Goal: Transaction & Acquisition: Download file/media

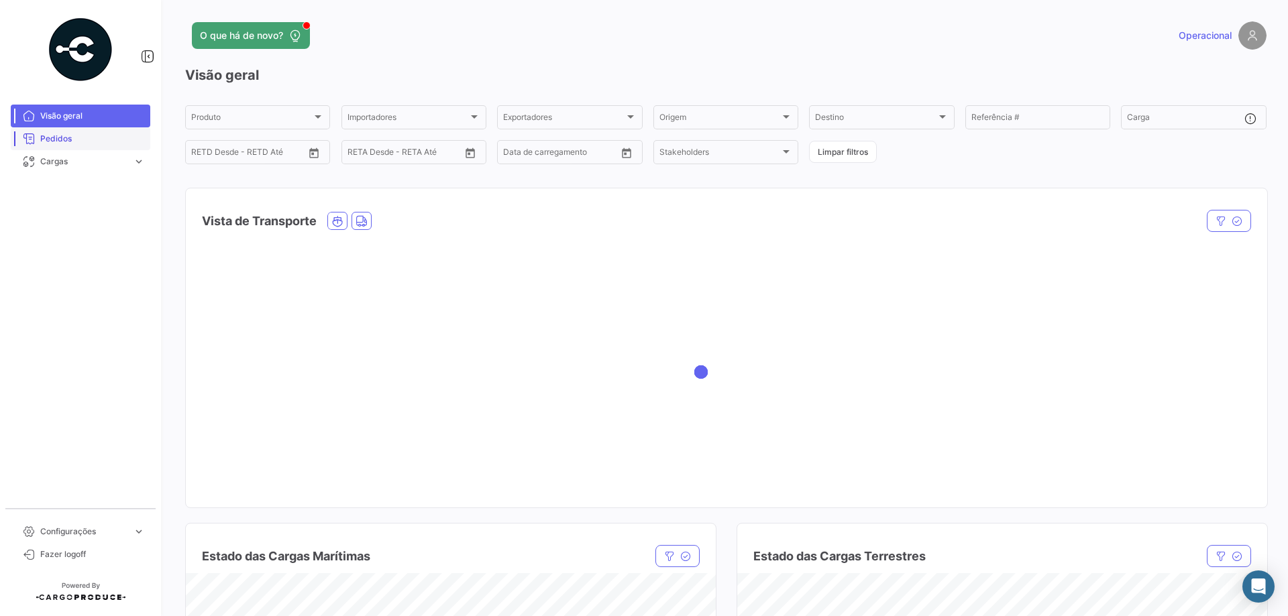
click at [108, 140] on span "Pedidos" at bounding box center [92, 139] width 105 height 12
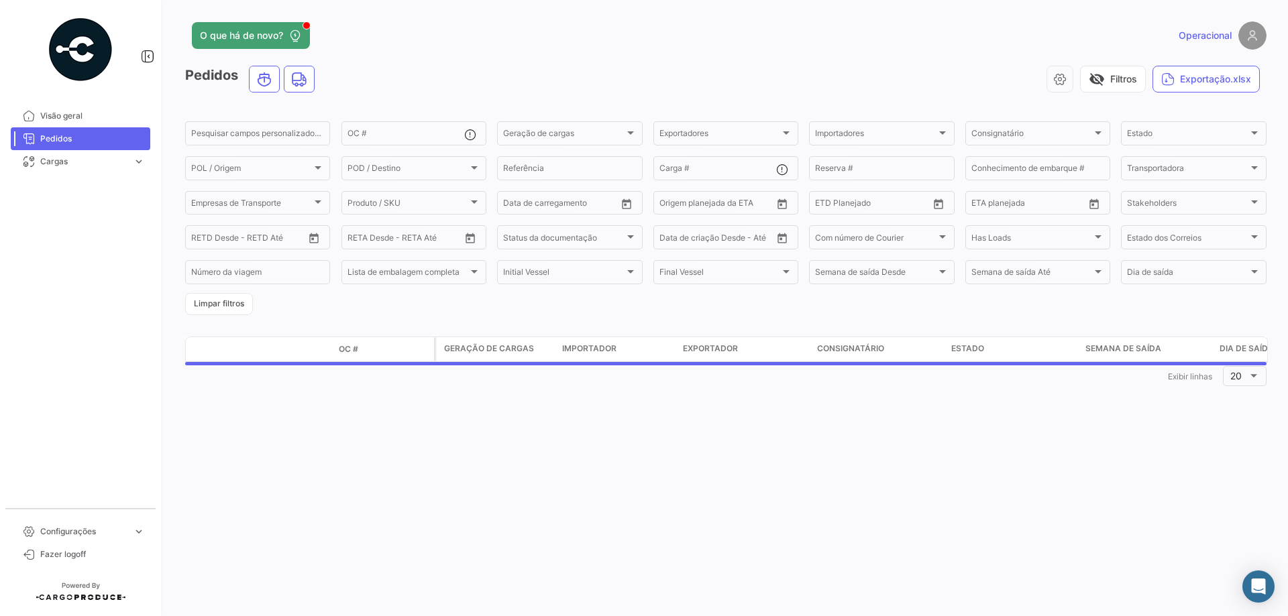
click at [40, 139] on span "Pedidos" at bounding box center [92, 139] width 105 height 12
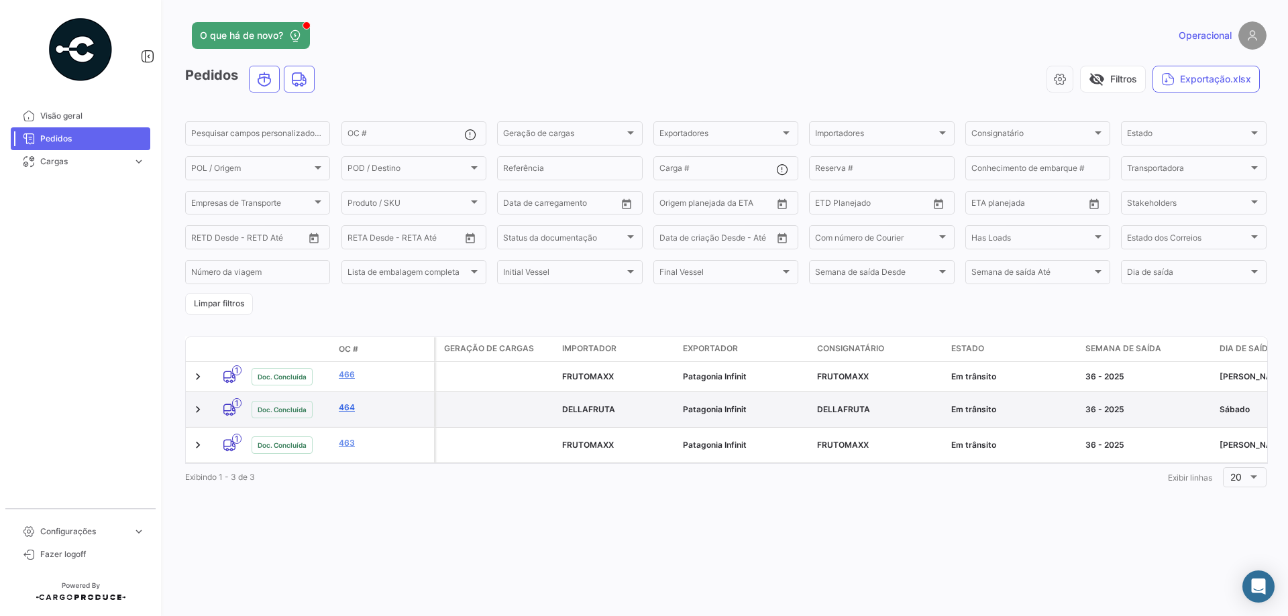
click at [341, 406] on link "464" at bounding box center [384, 408] width 90 height 12
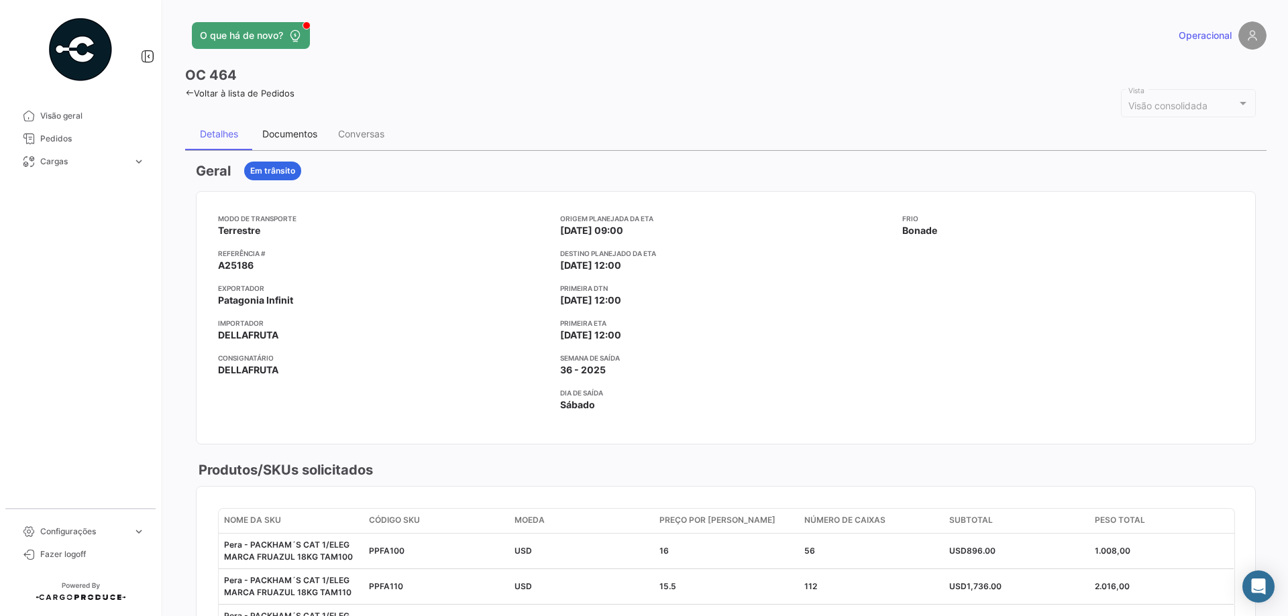
click at [291, 134] on div "Documentos" at bounding box center [289, 133] width 55 height 11
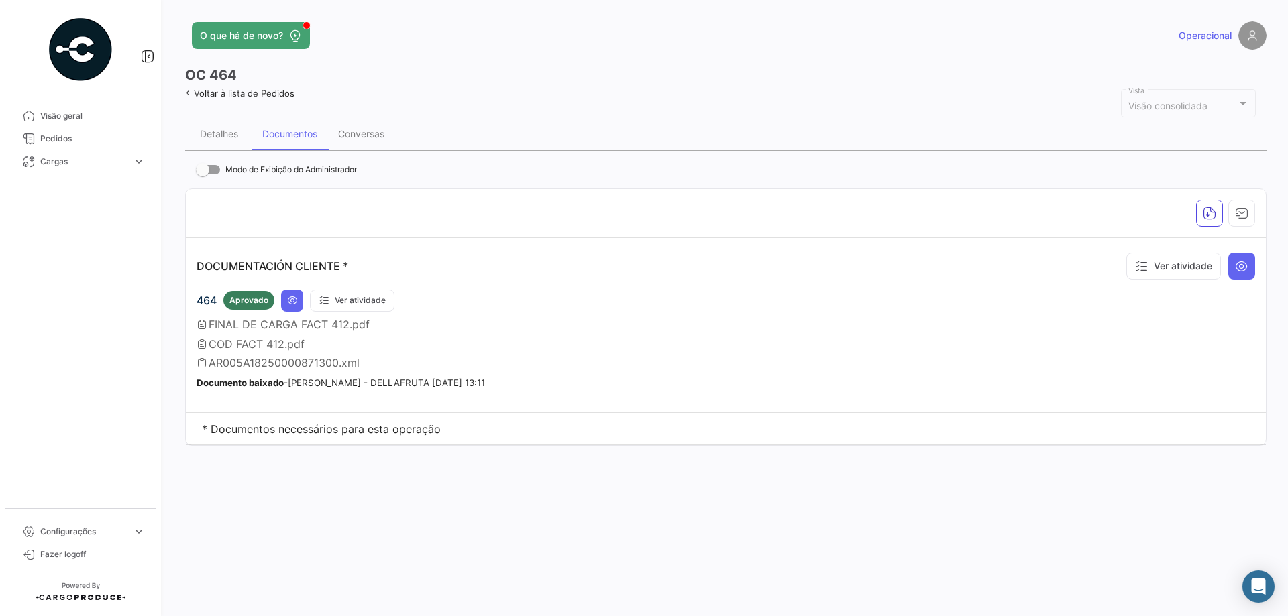
click at [283, 325] on span "FINAL DE CARGA FACT 412.pdf" at bounding box center [289, 324] width 161 height 13
click at [288, 304] on icon at bounding box center [292, 300] width 11 height 11
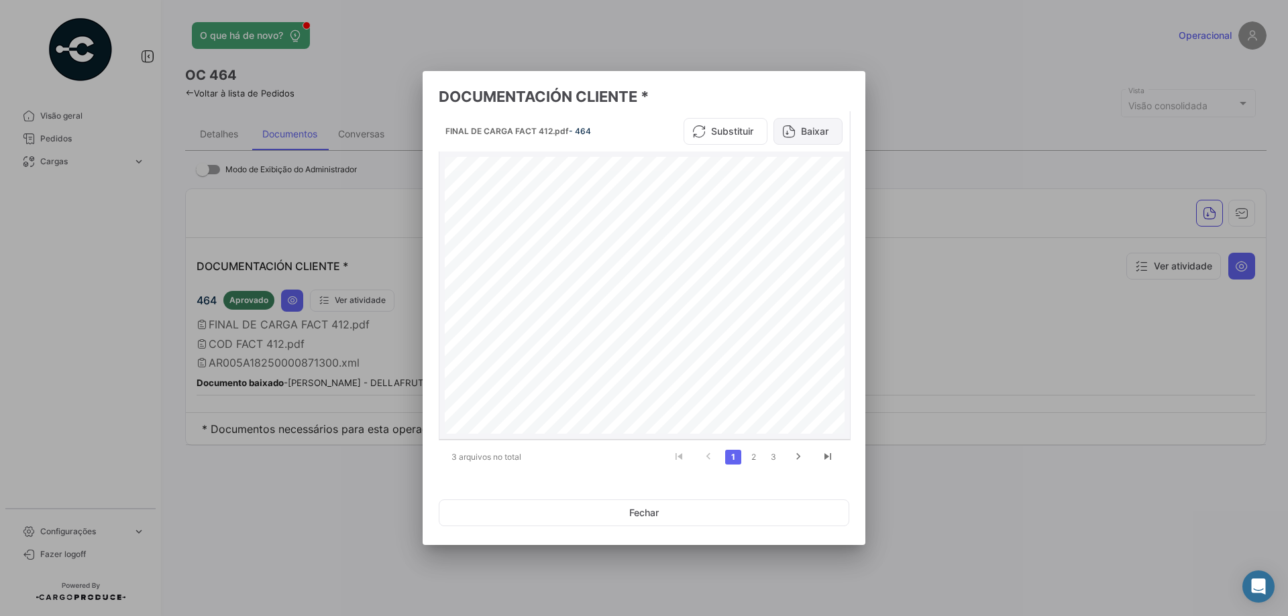
click at [798, 132] on button "Baixar" at bounding box center [807, 131] width 69 height 27
